Goal: Use online tool/utility

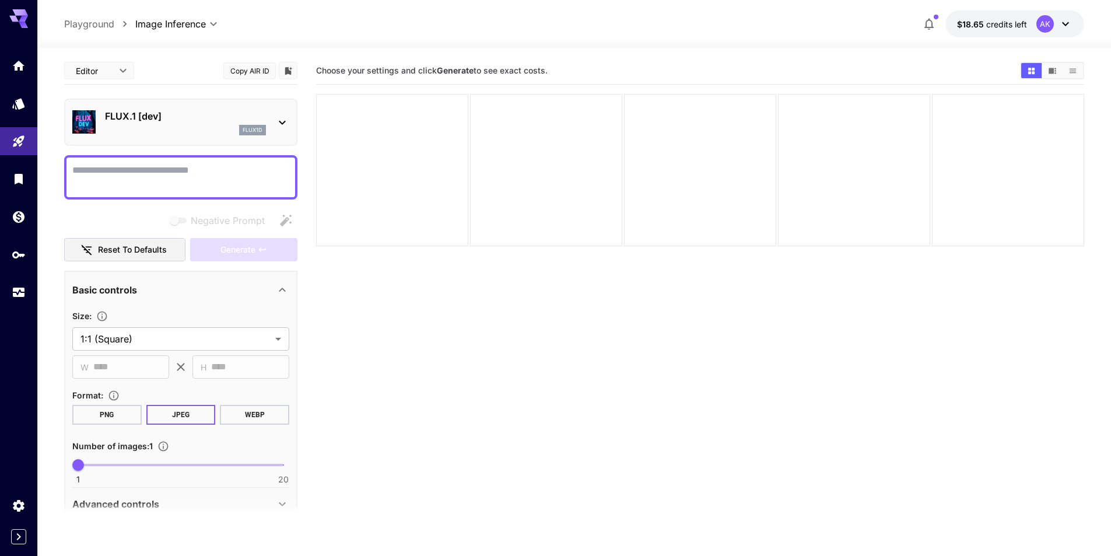
click at [283, 122] on icon at bounding box center [282, 123] width 6 height 4
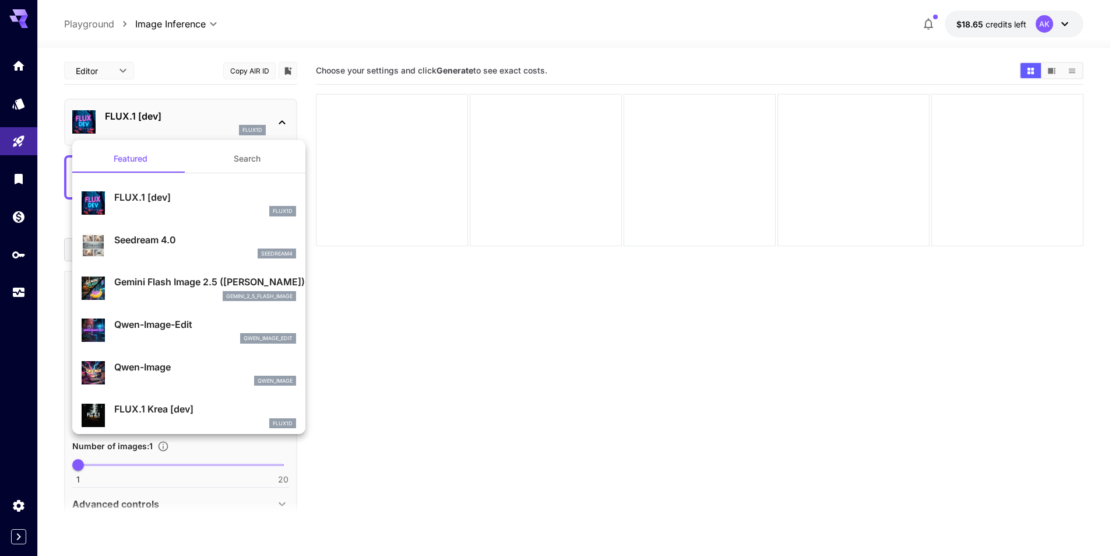
click at [16, 142] on div at bounding box center [559, 278] width 1119 height 556
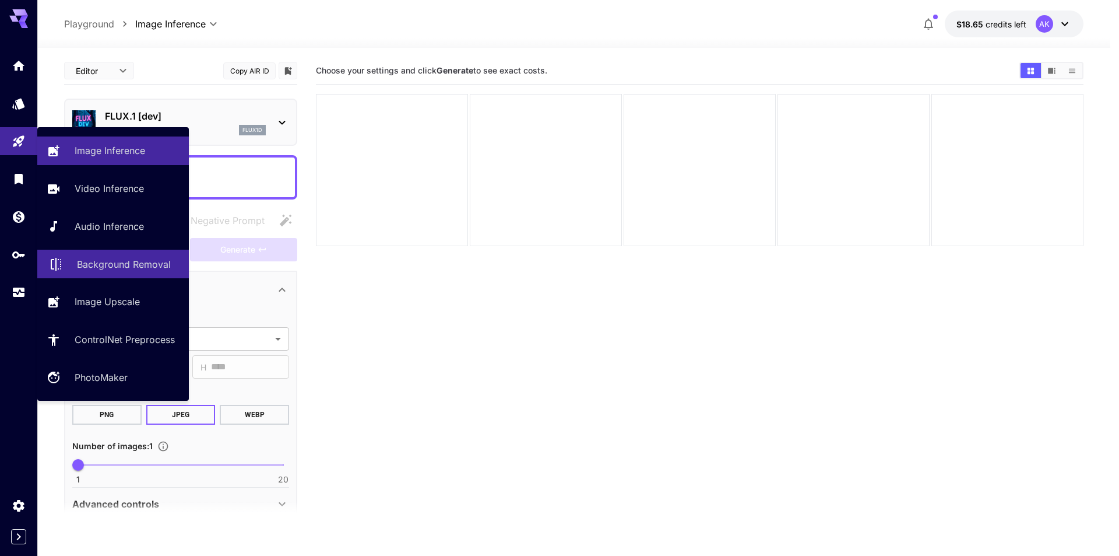
click at [133, 262] on p "Background Removal" at bounding box center [124, 264] width 94 height 14
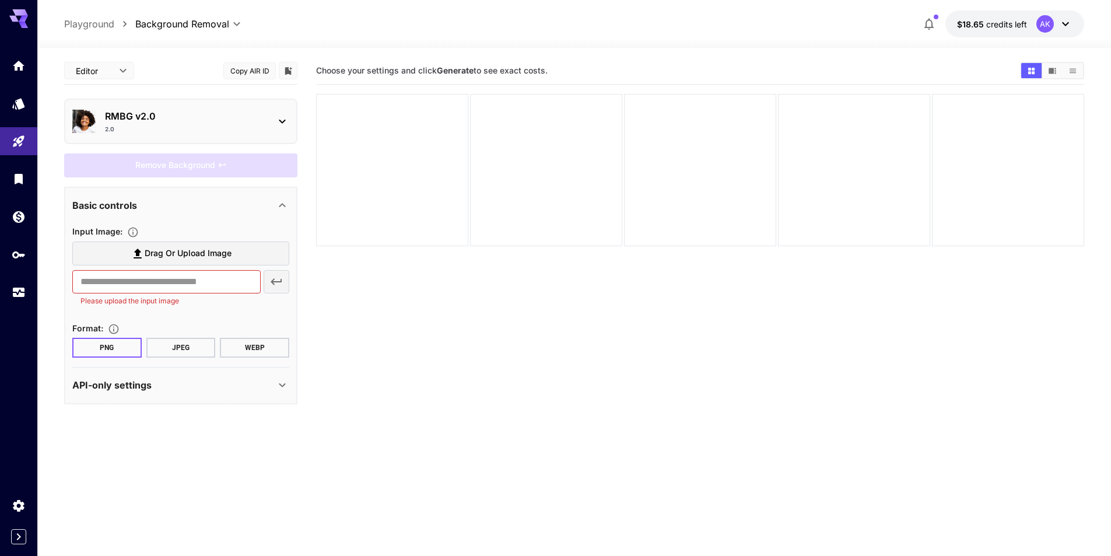
click at [207, 119] on p "RMBG v2.0" at bounding box center [185, 116] width 161 height 14
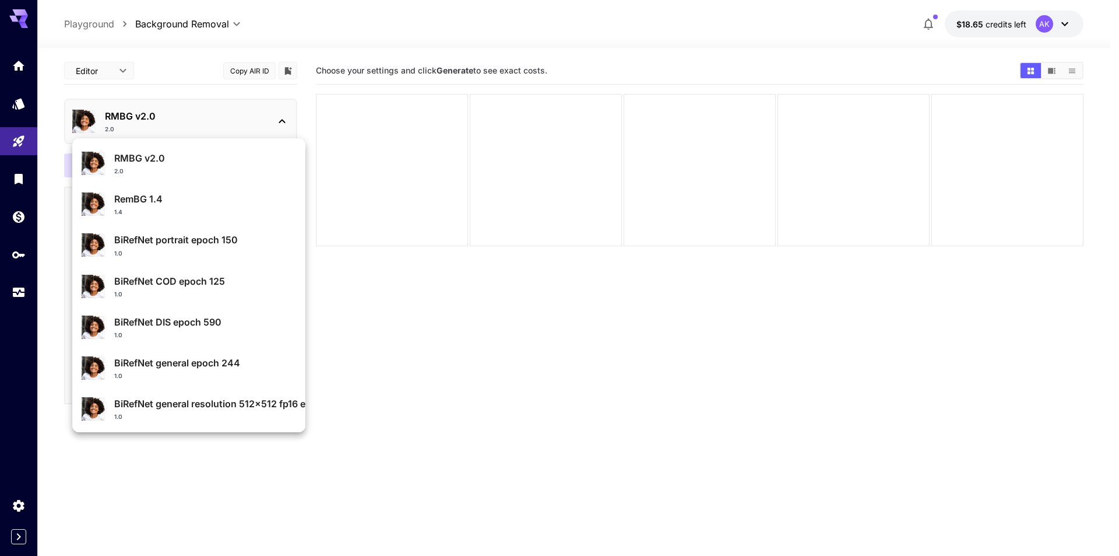
click at [219, 108] on div at bounding box center [559, 278] width 1119 height 556
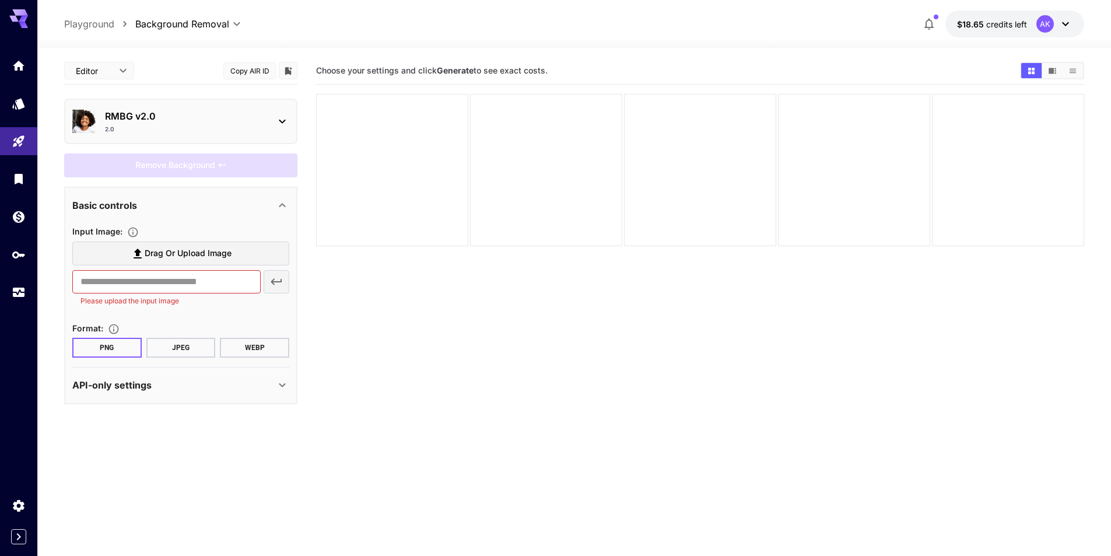
click at [563, 384] on section "Choose your settings and click Generate to see exact costs." at bounding box center [700, 335] width 768 height 556
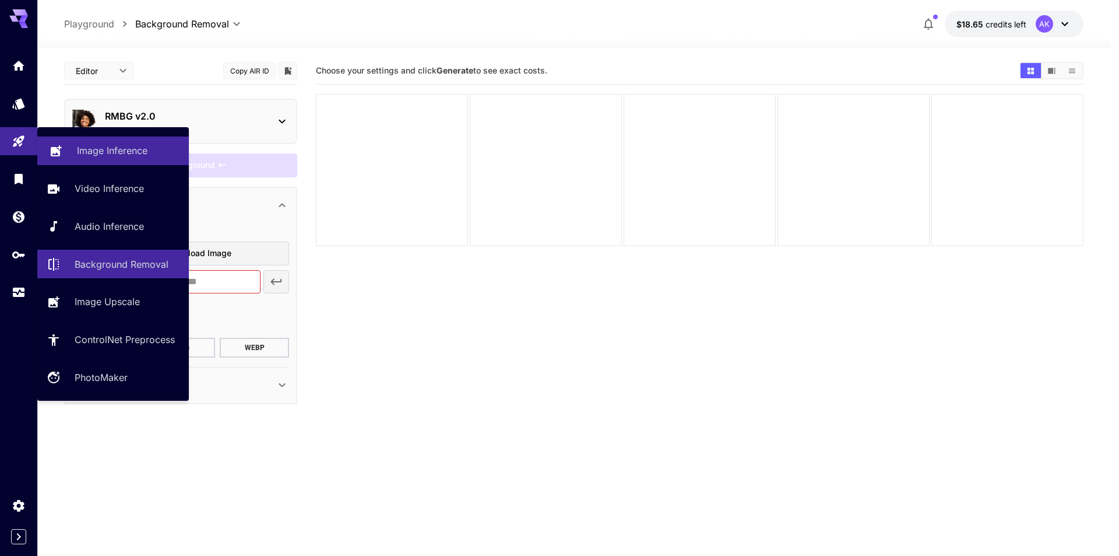
click at [143, 150] on p "Image Inference" at bounding box center [112, 150] width 71 height 14
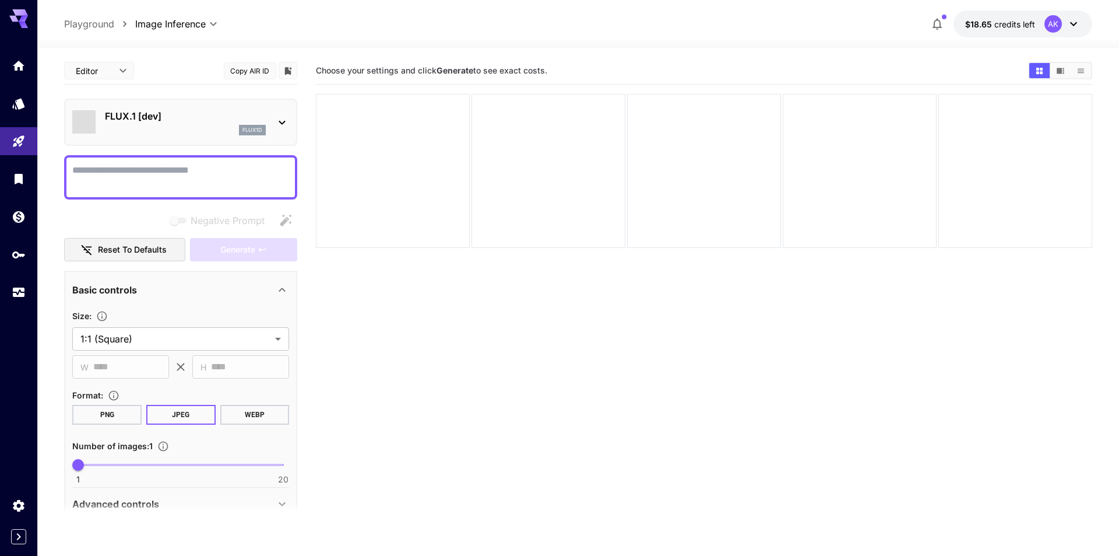
type input "**********"
click at [286, 118] on icon at bounding box center [282, 122] width 14 height 14
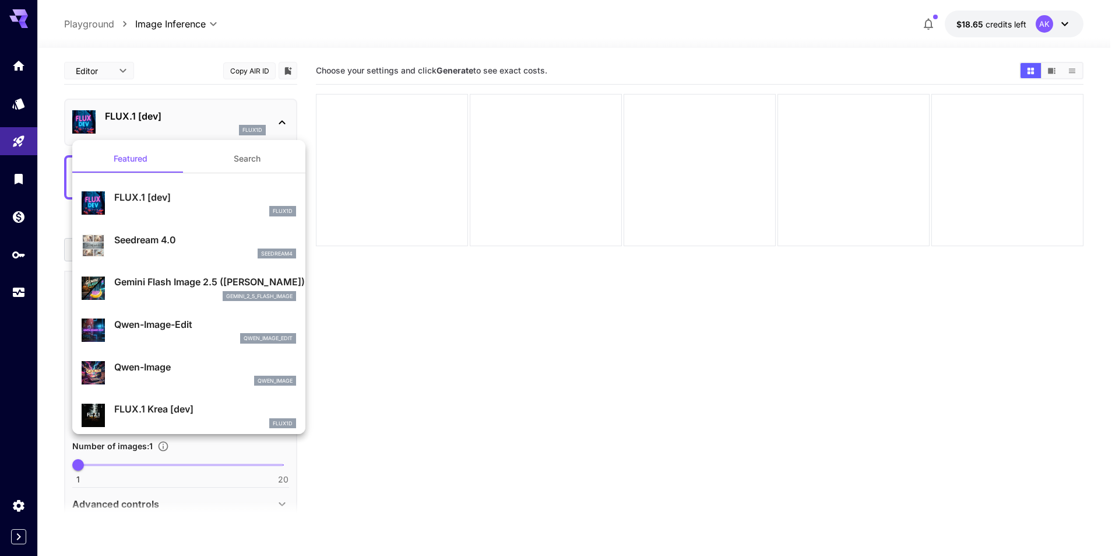
click at [192, 283] on p "Gemini Flash Image 2.5 ([PERSON_NAME])" at bounding box center [205, 282] width 182 height 14
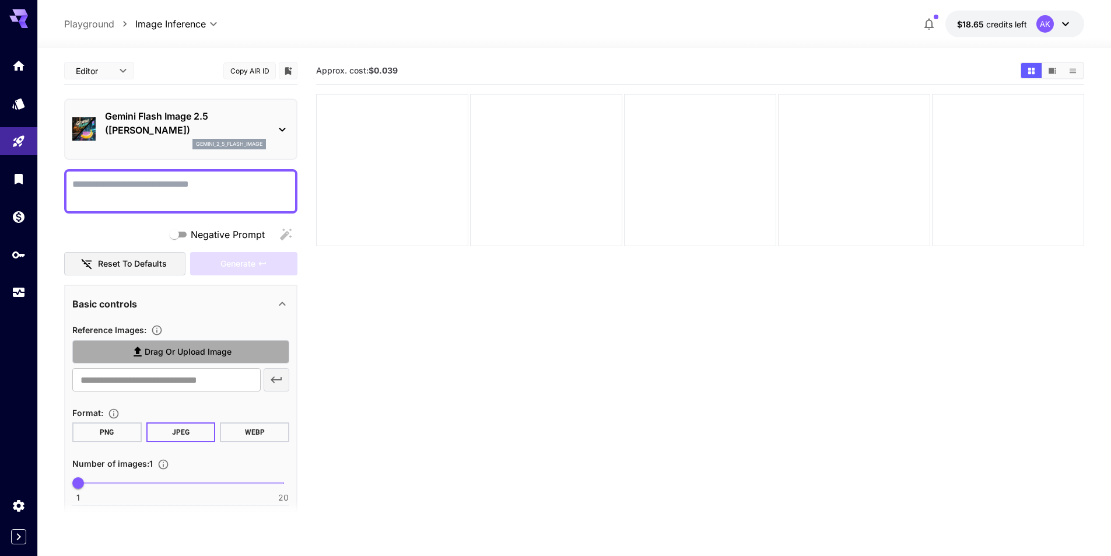
click at [175, 350] on span "Drag or upload image" at bounding box center [188, 352] width 87 height 15
click at [0, 0] on input "Drag or upload image" at bounding box center [0, 0] width 0 height 0
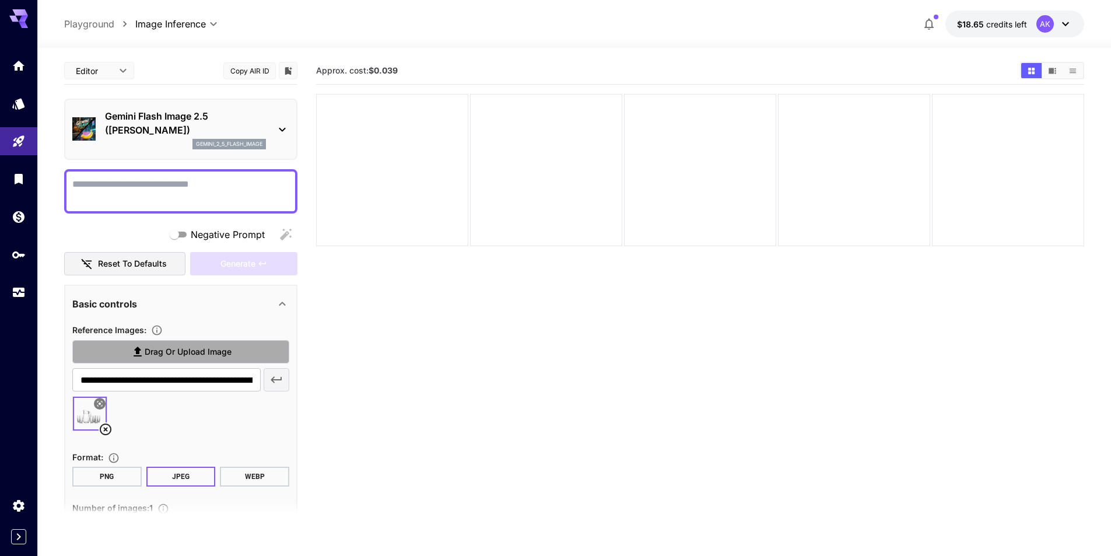
click at [191, 346] on span "Drag or upload image" at bounding box center [188, 352] width 87 height 15
click at [0, 0] on input "Drag or upload image" at bounding box center [0, 0] width 0 height 0
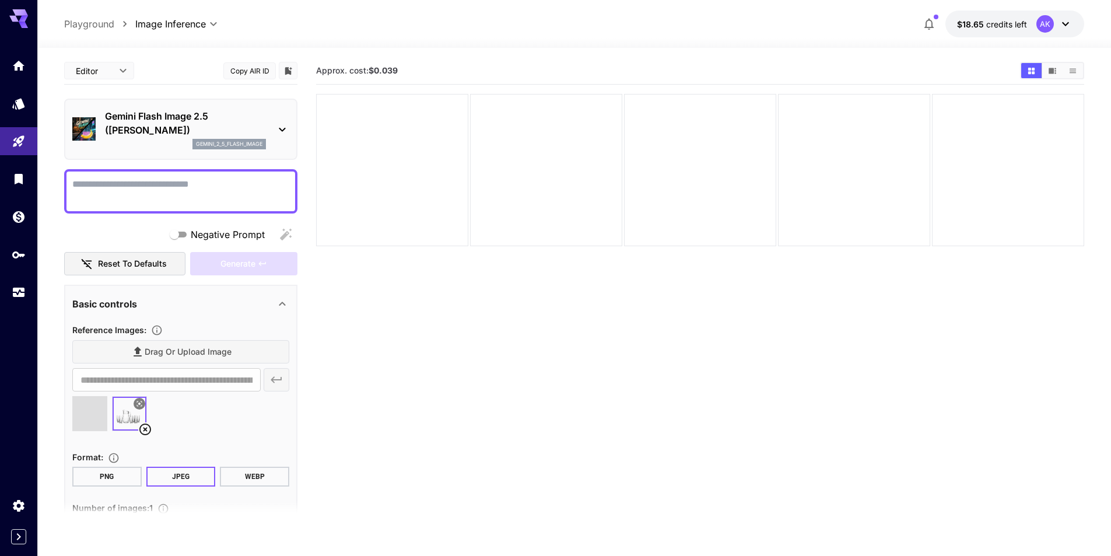
click at [128, 188] on textarea "Negative Prompt" at bounding box center [180, 191] width 217 height 28
type input "**********"
click at [105, 430] on icon at bounding box center [106, 429] width 12 height 12
click at [145, 203] on textarea "Negative Prompt" at bounding box center [180, 191] width 217 height 28
type textarea "*"
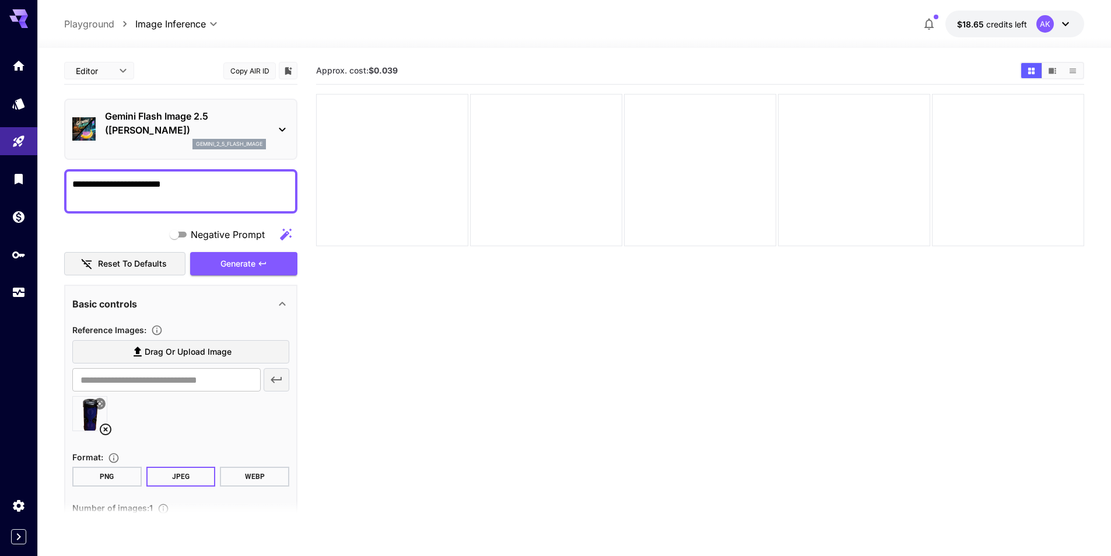
type textarea "**********"
click at [110, 473] on button "PNG" at bounding box center [106, 476] width 69 height 20
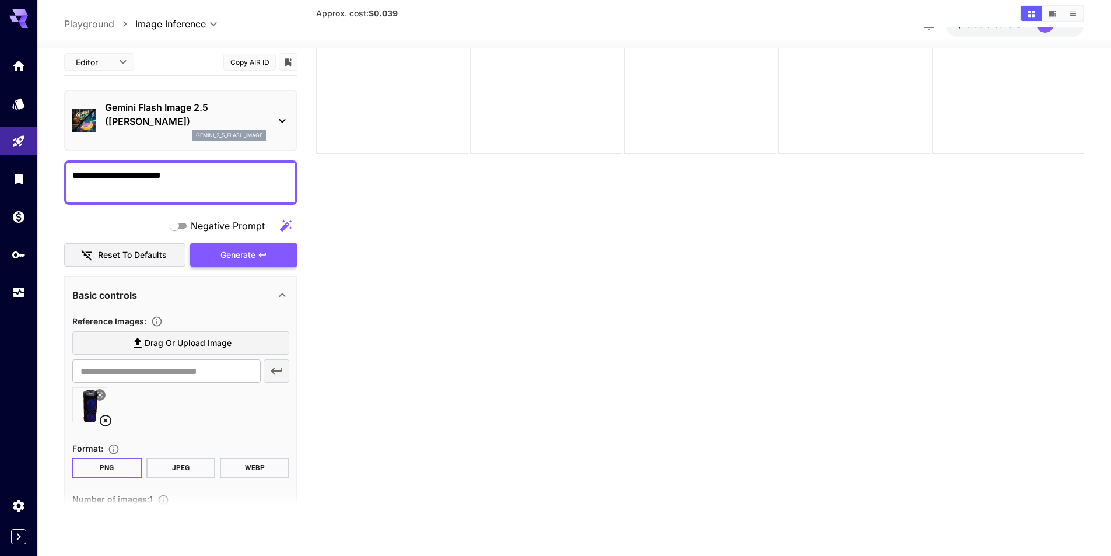
click at [255, 253] on span "Generate" at bounding box center [237, 255] width 35 height 15
